Goal: Download file/media

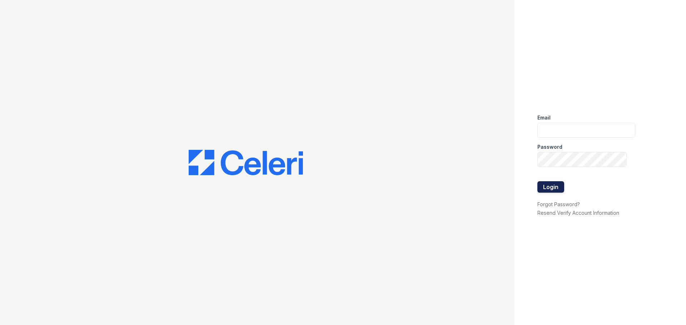
type input "tamesha.davis@trinity-pm.com"
click at [554, 190] on button "Login" at bounding box center [550, 186] width 27 height 11
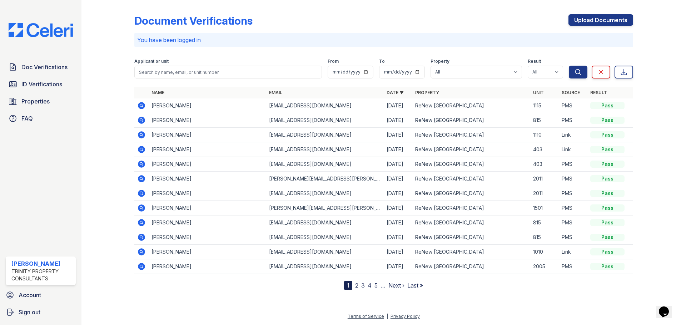
click at [141, 108] on icon at bounding box center [141, 105] width 7 height 7
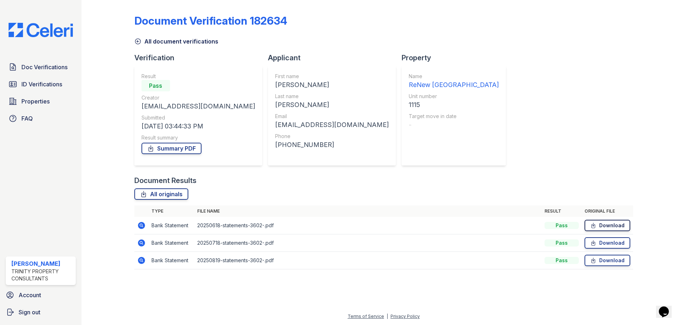
click at [619, 229] on link "Download" at bounding box center [607, 225] width 46 height 11
click at [607, 241] on link "Download" at bounding box center [607, 243] width 46 height 11
click at [615, 259] on link "Download" at bounding box center [607, 260] width 46 height 11
click at [637, 123] on div at bounding box center [653, 140] width 41 height 274
